Goal: Task Accomplishment & Management: Complete application form

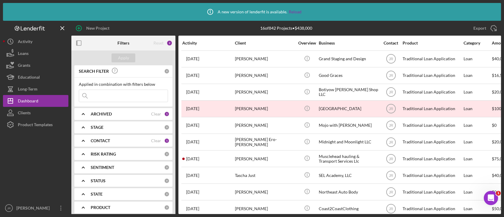
click at [449, 217] on html "Icon/Info A new version of lenderfit is available. Reload New Project 16 of 842…" at bounding box center [252, 108] width 504 height 217
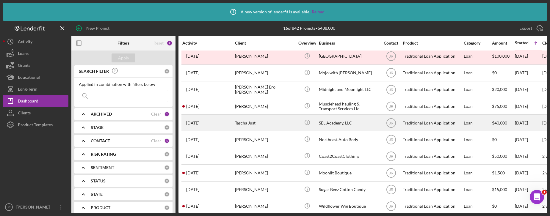
scroll to position [52, 0]
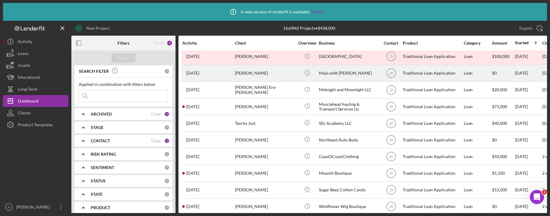
click at [338, 71] on div "Mojo with [PERSON_NAME]" at bounding box center [348, 73] width 59 height 16
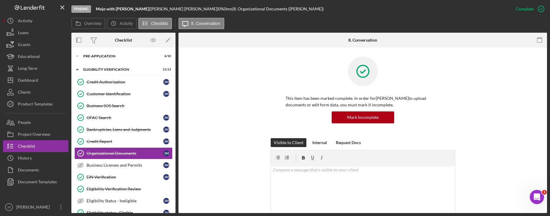
scroll to position [23, 0]
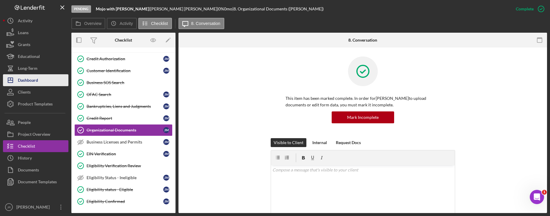
click at [46, 74] on button "Icon/Dashboard Dashboard" at bounding box center [35, 80] width 65 height 12
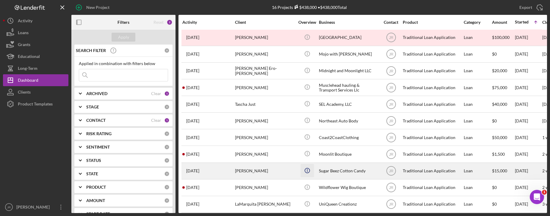
scroll to position [91, 0]
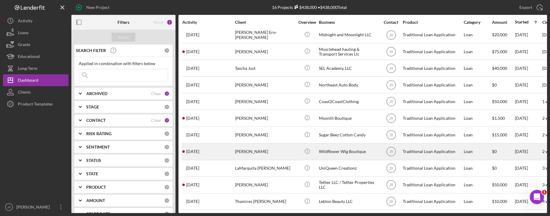
click at [339, 148] on div "Wildflower Wig Boutique" at bounding box center [348, 152] width 59 height 16
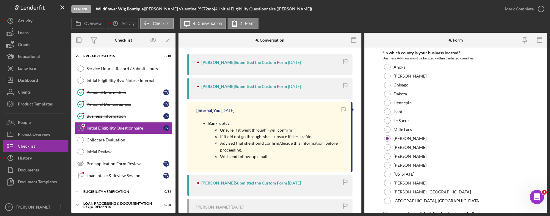
scroll to position [119, 0]
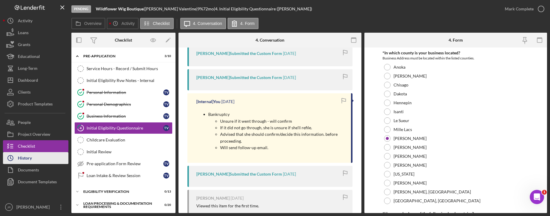
click at [41, 161] on button "Icon/History History" at bounding box center [35, 158] width 65 height 12
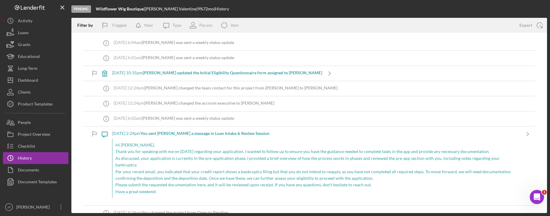
click at [184, 168] on p "As discussed, your application is currently in the pre-application phase. I pro…" at bounding box center [316, 161] width 402 height 13
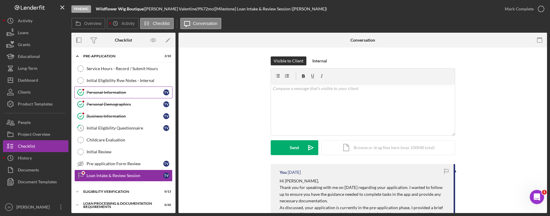
click at [113, 96] on link "Personal Information Personal Information T V" at bounding box center [123, 93] width 98 height 12
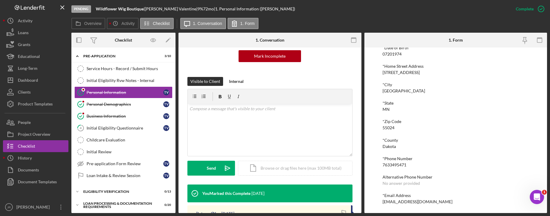
scroll to position [178, 0]
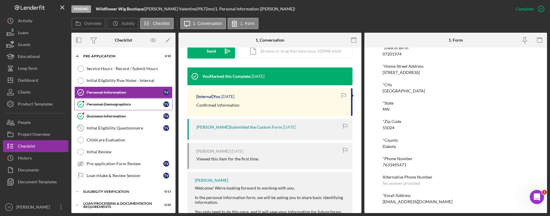
click at [131, 101] on link "Personal Demographics Personal Demographics T V" at bounding box center [123, 104] width 98 height 12
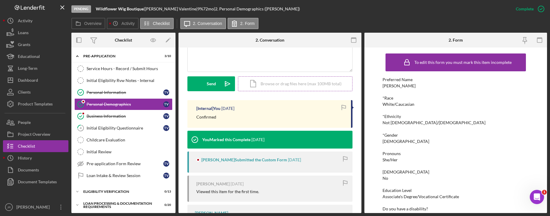
scroll to position [149, 0]
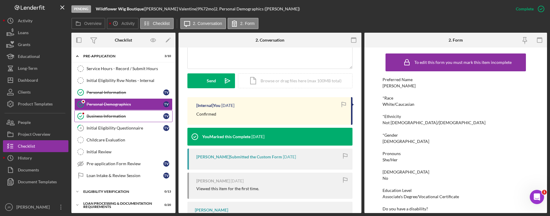
click at [124, 119] on link "Business Information Business Information T V" at bounding box center [123, 116] width 98 height 12
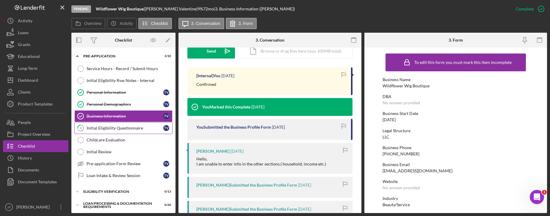
click at [115, 123] on link "4 Initial Eligibility Questionnaire T V" at bounding box center [123, 128] width 98 height 12
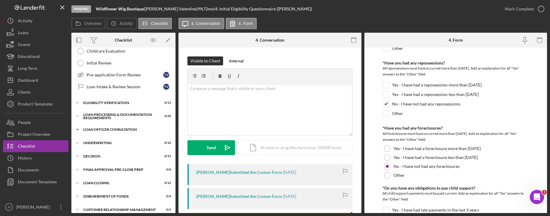
scroll to position [89, 0]
click at [113, 101] on div "Eligibility Verification" at bounding box center [125, 103] width 85 height 4
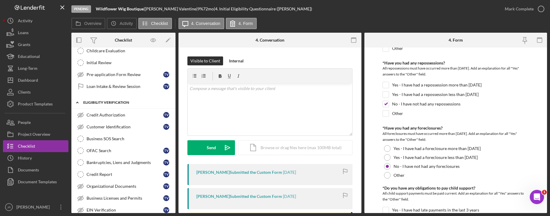
click at [112, 98] on div "Icon/Expander Eligibility Verification 0 / 13" at bounding box center [123, 103] width 104 height 12
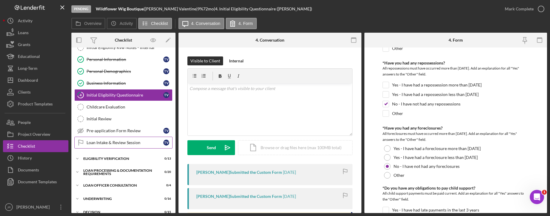
scroll to position [30, 0]
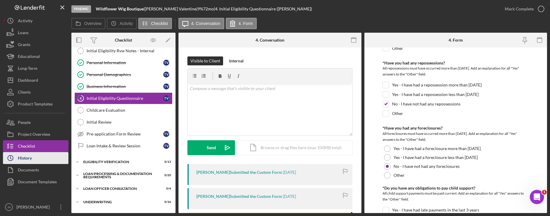
click at [32, 156] on div "History" at bounding box center [25, 158] width 14 height 13
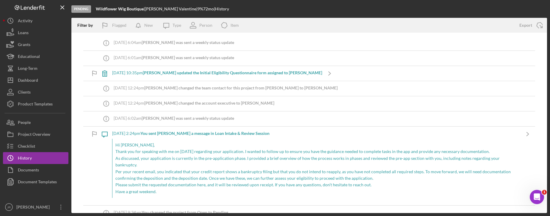
click at [178, 151] on p "Thank you for speaking with me on [DATE] regarding your application. I wanted t…" at bounding box center [316, 151] width 402 height 7
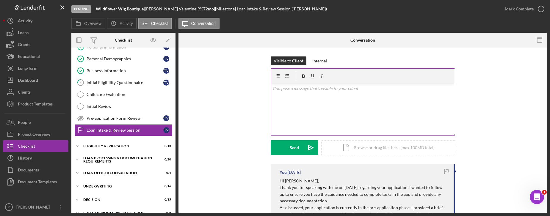
click at [303, 106] on div "v Color teal Color pink Remove color Add row above Add row below Add column bef…" at bounding box center [363, 110] width 184 height 52
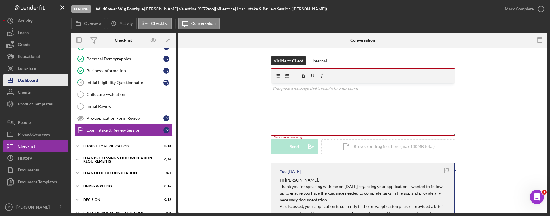
click at [39, 80] on button "Icon/Dashboard Dashboard" at bounding box center [35, 80] width 65 height 12
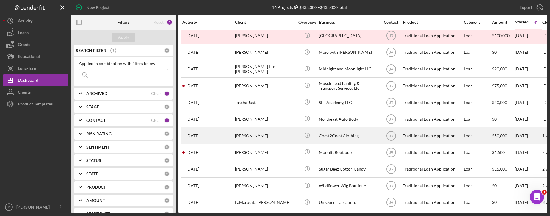
scroll to position [59, 0]
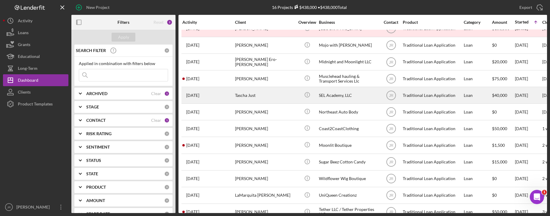
click at [240, 95] on div "Tascha Just" at bounding box center [264, 95] width 59 height 16
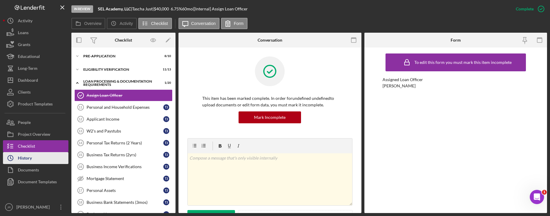
click at [47, 159] on button "Icon/History History" at bounding box center [35, 158] width 65 height 12
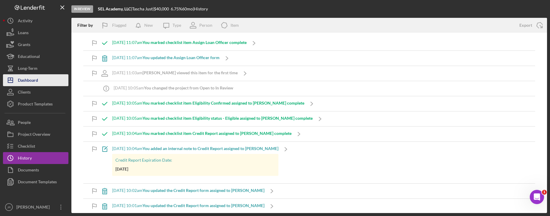
click at [38, 79] on div "Dashboard" at bounding box center [28, 80] width 20 height 13
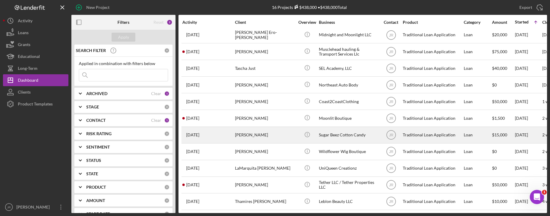
scroll to position [91, 0]
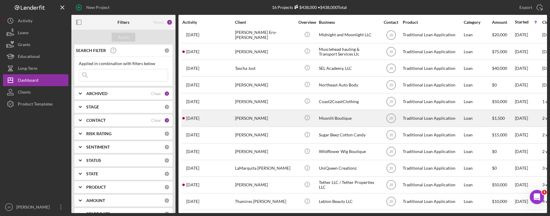
click at [268, 113] on div "[PERSON_NAME]" at bounding box center [264, 118] width 59 height 16
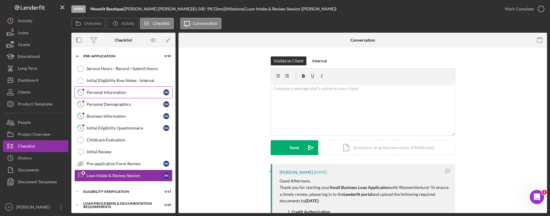
click at [104, 95] on div "Personal Information" at bounding box center [125, 92] width 77 height 5
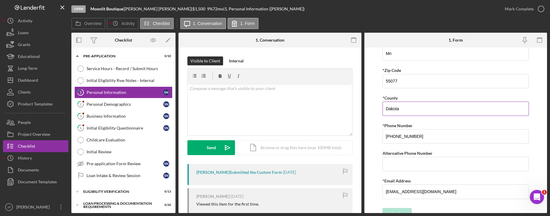
scroll to position [201, 0]
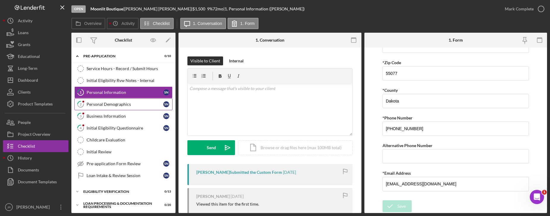
click at [120, 109] on link "2 Personal Demographics S N" at bounding box center [123, 104] width 98 height 12
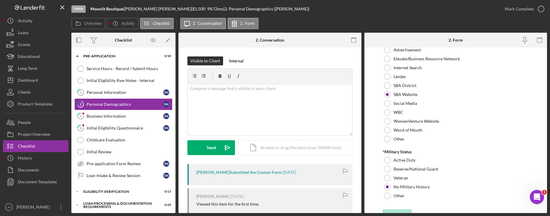
scroll to position [621, 0]
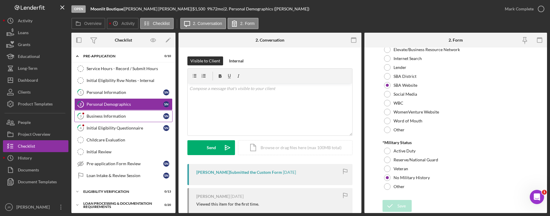
click at [119, 116] on div "Business Information" at bounding box center [125, 116] width 77 height 5
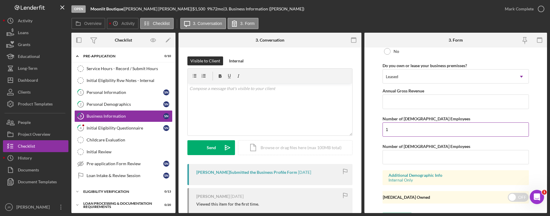
scroll to position [495, 0]
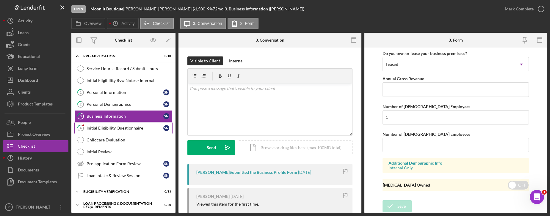
click at [103, 124] on link "4 Initial Eligibility Questionnaire S N" at bounding box center [123, 128] width 98 height 12
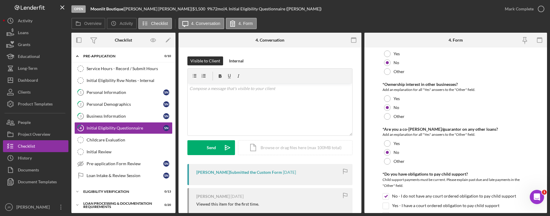
scroll to position [803, 0]
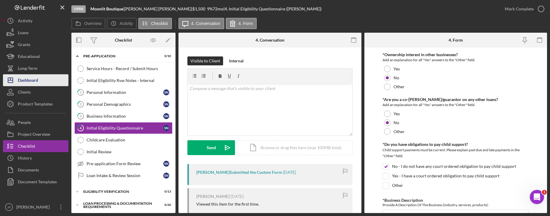
click at [51, 81] on button "Icon/Dashboard Dashboard" at bounding box center [35, 80] width 65 height 12
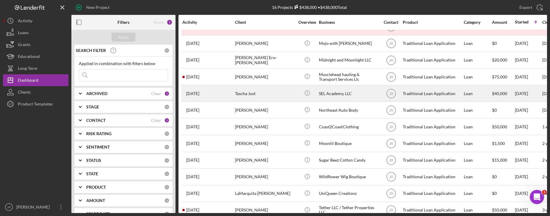
scroll to position [91, 0]
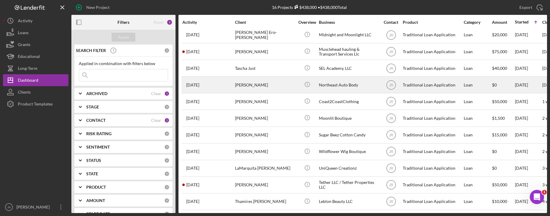
click at [246, 83] on div "[PERSON_NAME]" at bounding box center [264, 85] width 59 height 16
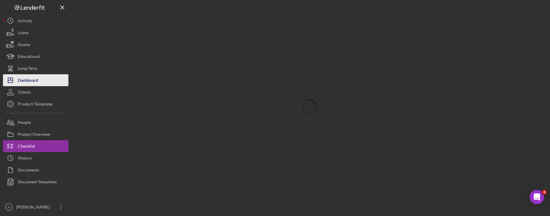
click at [33, 80] on div "Dashboard" at bounding box center [28, 80] width 20 height 13
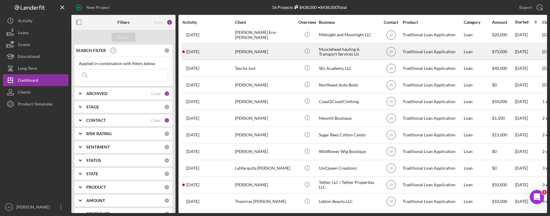
scroll to position [91, 0]
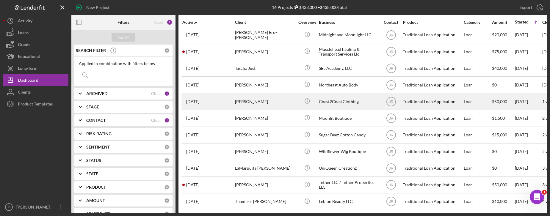
click at [253, 100] on div "[PERSON_NAME]" at bounding box center [264, 102] width 59 height 16
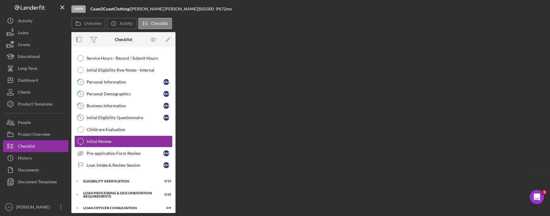
scroll to position [21, 0]
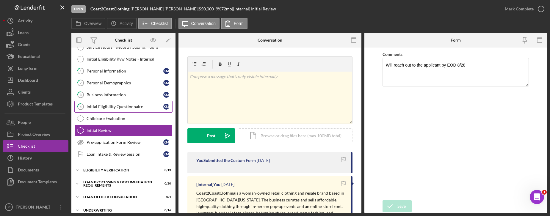
click at [104, 107] on div "Initial Eligibility Questionnaire" at bounding box center [125, 106] width 77 height 5
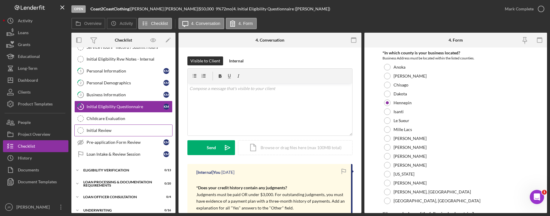
click at [100, 131] on div "Initial Review" at bounding box center [130, 130] width 86 height 5
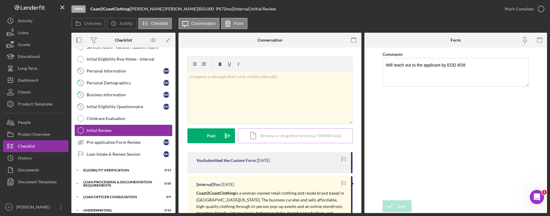
scroll to position [119, 0]
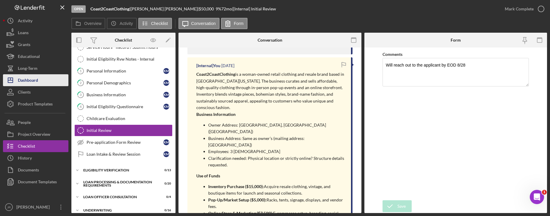
click at [39, 83] on button "Icon/Dashboard Dashboard" at bounding box center [35, 80] width 65 height 12
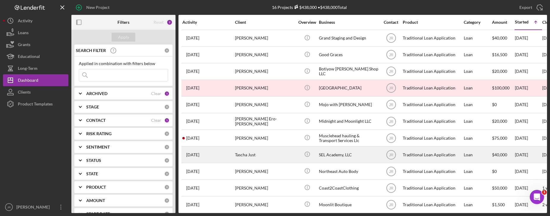
click at [242, 156] on div "Tascha Just" at bounding box center [264, 155] width 59 height 16
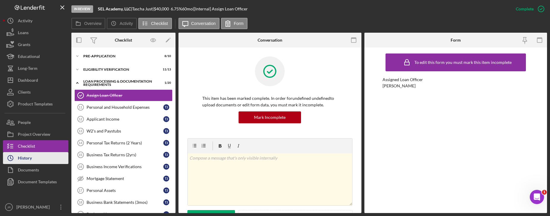
drag, startPoint x: 39, startPoint y: 163, endPoint x: 55, endPoint y: 156, distance: 17.5
click at [39, 163] on button "Icon/History History" at bounding box center [35, 158] width 65 height 12
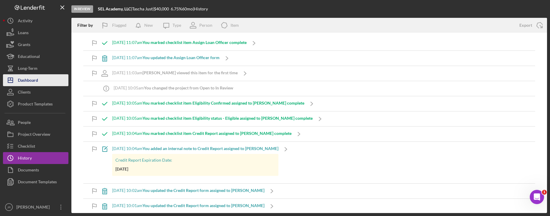
click at [30, 84] on div "Dashboard" at bounding box center [28, 80] width 20 height 13
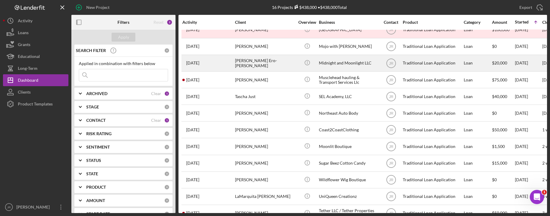
scroll to position [59, 0]
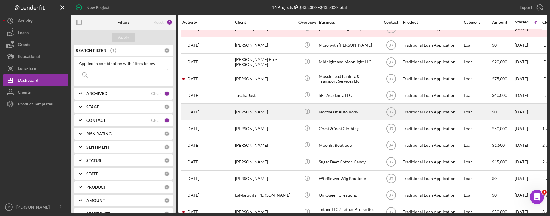
click at [248, 111] on div "[PERSON_NAME]" at bounding box center [264, 112] width 59 height 16
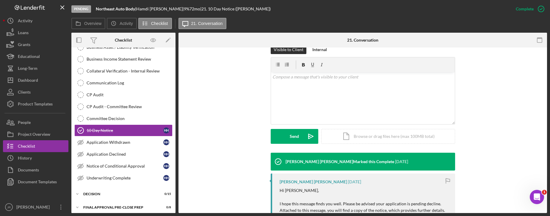
scroll to position [208, 0]
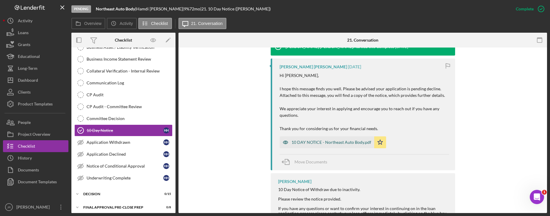
click at [319, 143] on div "10 DAY NOTICE - Northeast Auto Body.pdf" at bounding box center [331, 142] width 80 height 5
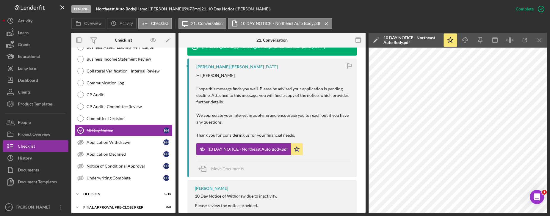
click at [314, 12] on div "Pending Northeast Auto Body | [PERSON_NAME] | 9 % 72 mo | 21. 10 Day Notice ([P…" at bounding box center [290, 9] width 438 height 18
click at [42, 80] on button "Icon/Dashboard Dashboard" at bounding box center [35, 80] width 65 height 12
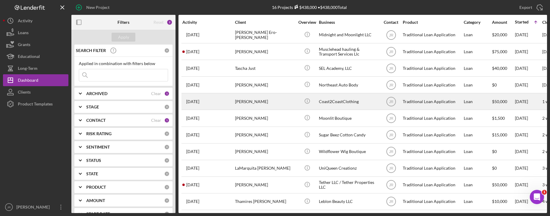
scroll to position [91, 0]
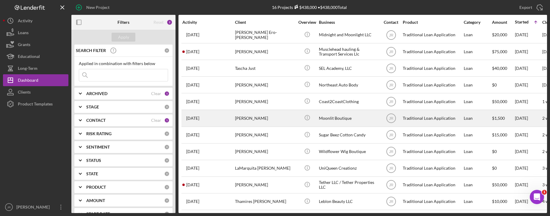
click at [244, 117] on div "[PERSON_NAME]" at bounding box center [264, 118] width 59 height 16
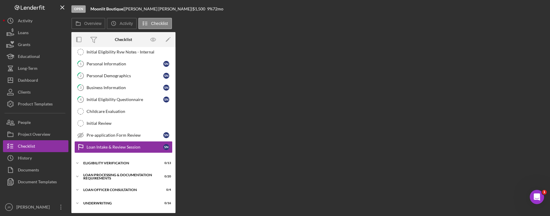
scroll to position [45, 0]
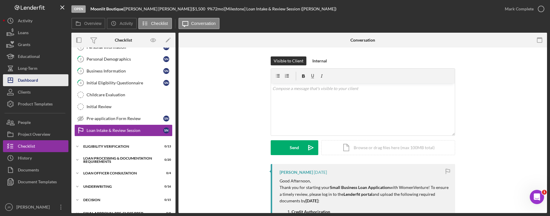
click at [30, 81] on div "Dashboard" at bounding box center [28, 80] width 20 height 13
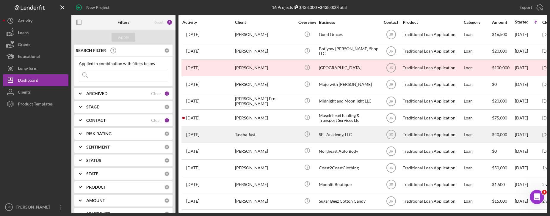
scroll to position [30, 0]
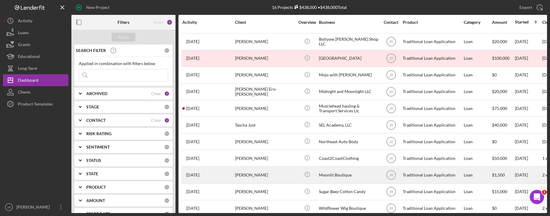
click at [199, 175] on time "[DATE]" at bounding box center [192, 175] width 13 height 5
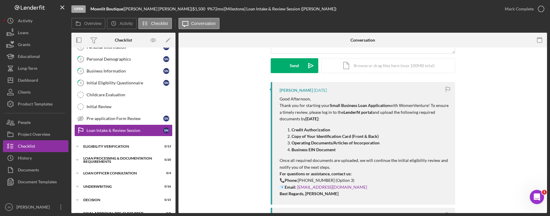
scroll to position [119, 0]
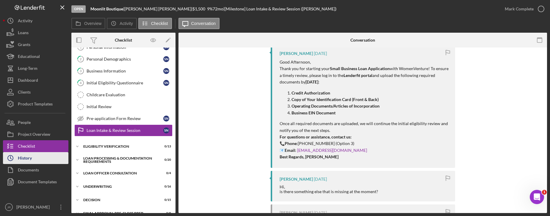
click at [29, 158] on div "History" at bounding box center [25, 158] width 14 height 13
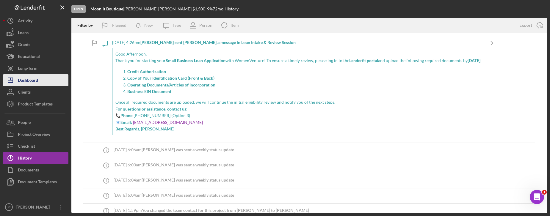
click at [29, 80] on div "Dashboard" at bounding box center [28, 80] width 20 height 13
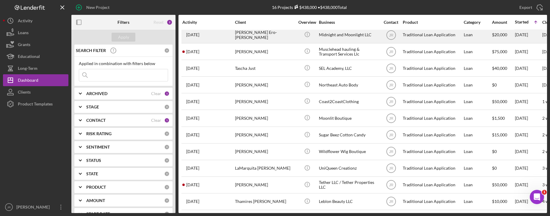
scroll to position [91, 0]
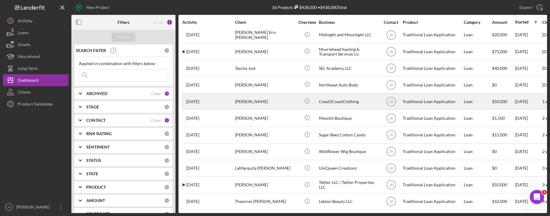
click at [245, 103] on div "[PERSON_NAME]" at bounding box center [264, 102] width 59 height 16
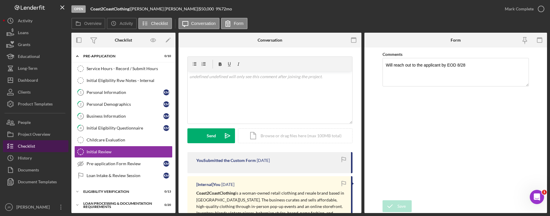
scroll to position [21, 0]
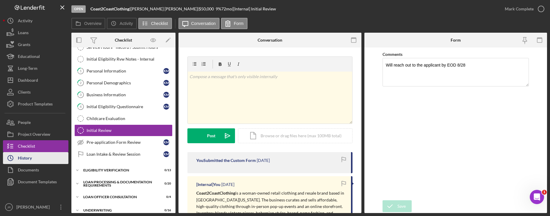
click at [29, 163] on div "History" at bounding box center [25, 158] width 14 height 13
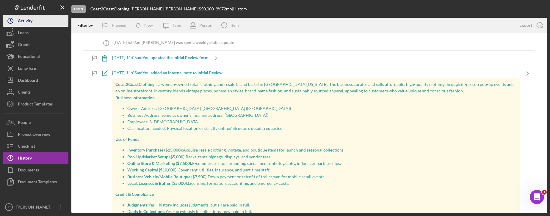
click at [34, 19] on button "Icon/History Activity" at bounding box center [35, 21] width 65 height 12
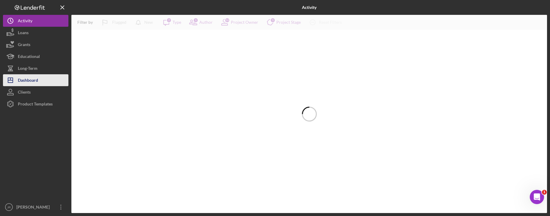
click at [35, 83] on div "Dashboard" at bounding box center [28, 80] width 20 height 13
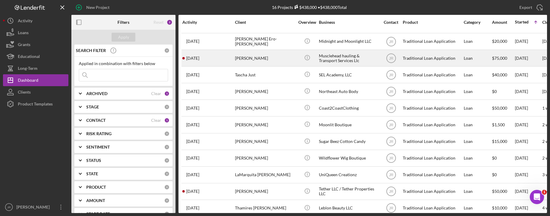
scroll to position [89, 0]
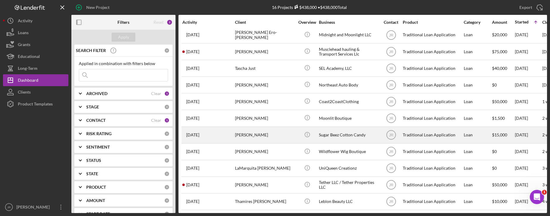
click at [252, 136] on div "[PERSON_NAME]" at bounding box center [264, 135] width 59 height 16
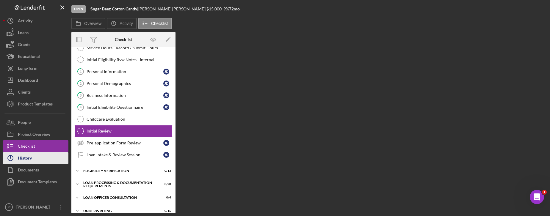
scroll to position [21, 0]
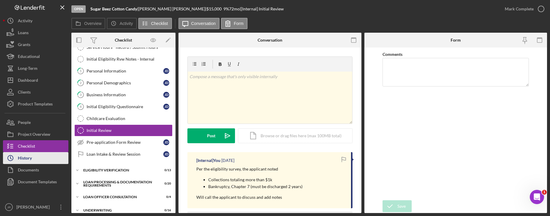
click at [35, 158] on button "Icon/History History" at bounding box center [35, 158] width 65 height 12
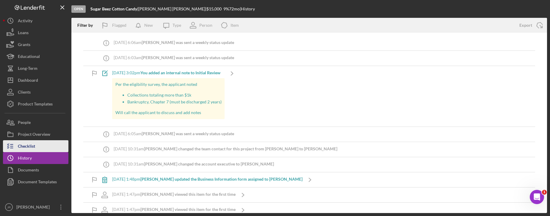
click at [35, 150] on div "Checklist" at bounding box center [26, 146] width 17 height 13
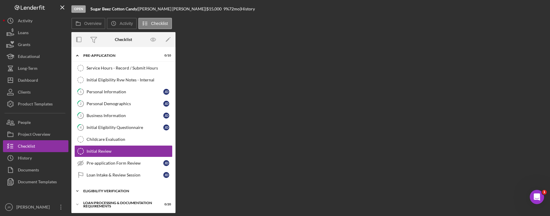
scroll to position [21, 0]
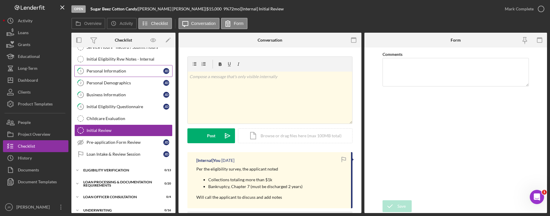
click at [107, 70] on div "Personal Information" at bounding box center [125, 71] width 77 height 5
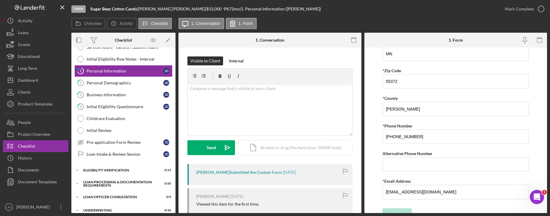
scroll to position [201, 0]
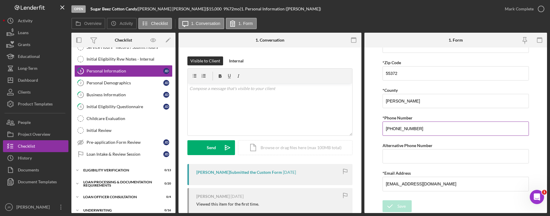
click at [397, 127] on input "[PHONE_NUMBER]" at bounding box center [455, 129] width 146 height 14
click at [397, 128] on input "[PHONE_NUMBER]" at bounding box center [455, 129] width 146 height 14
click at [44, 83] on button "Icon/Dashboard Dashboard" at bounding box center [35, 80] width 65 height 12
